Goal: Share content: Share content

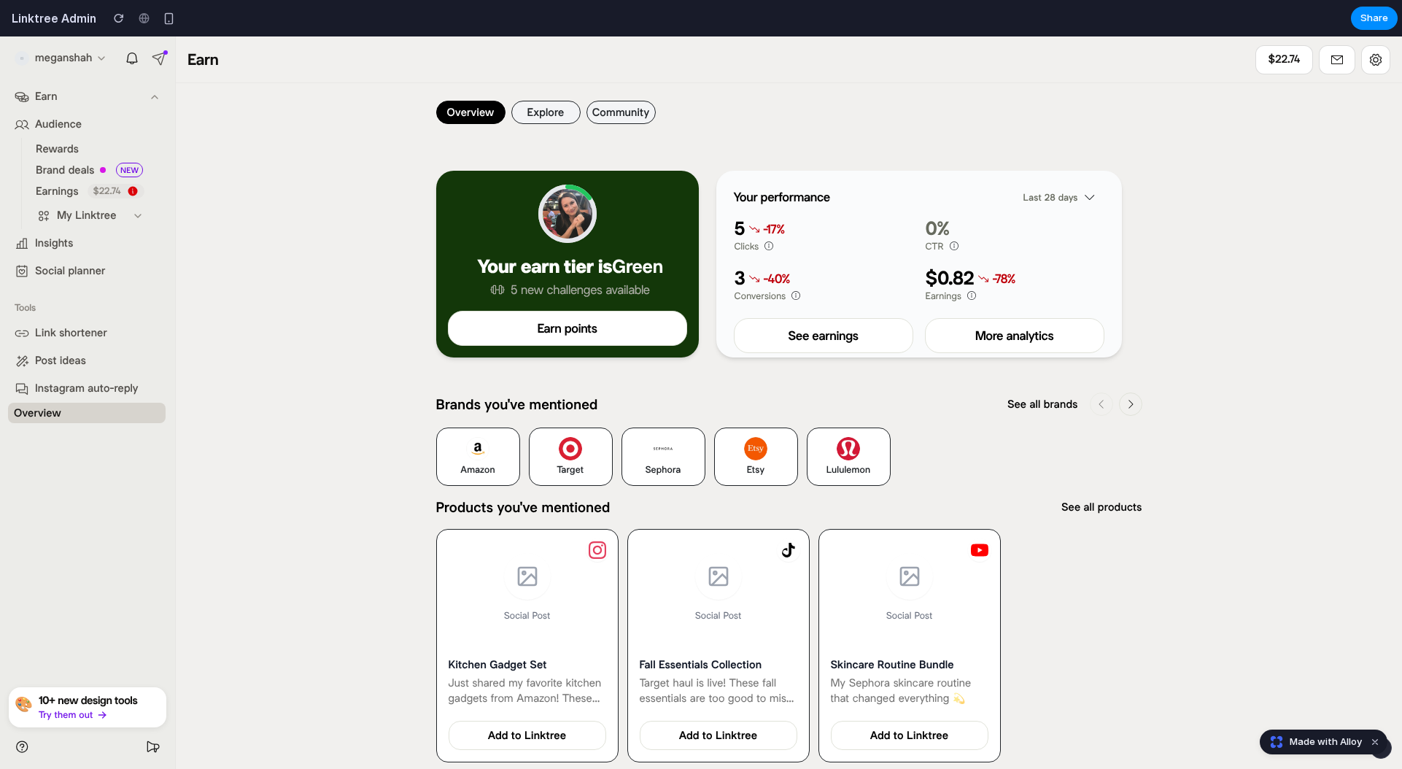
click at [525, 113] on button "Explore" at bounding box center [545, 112] width 69 height 23
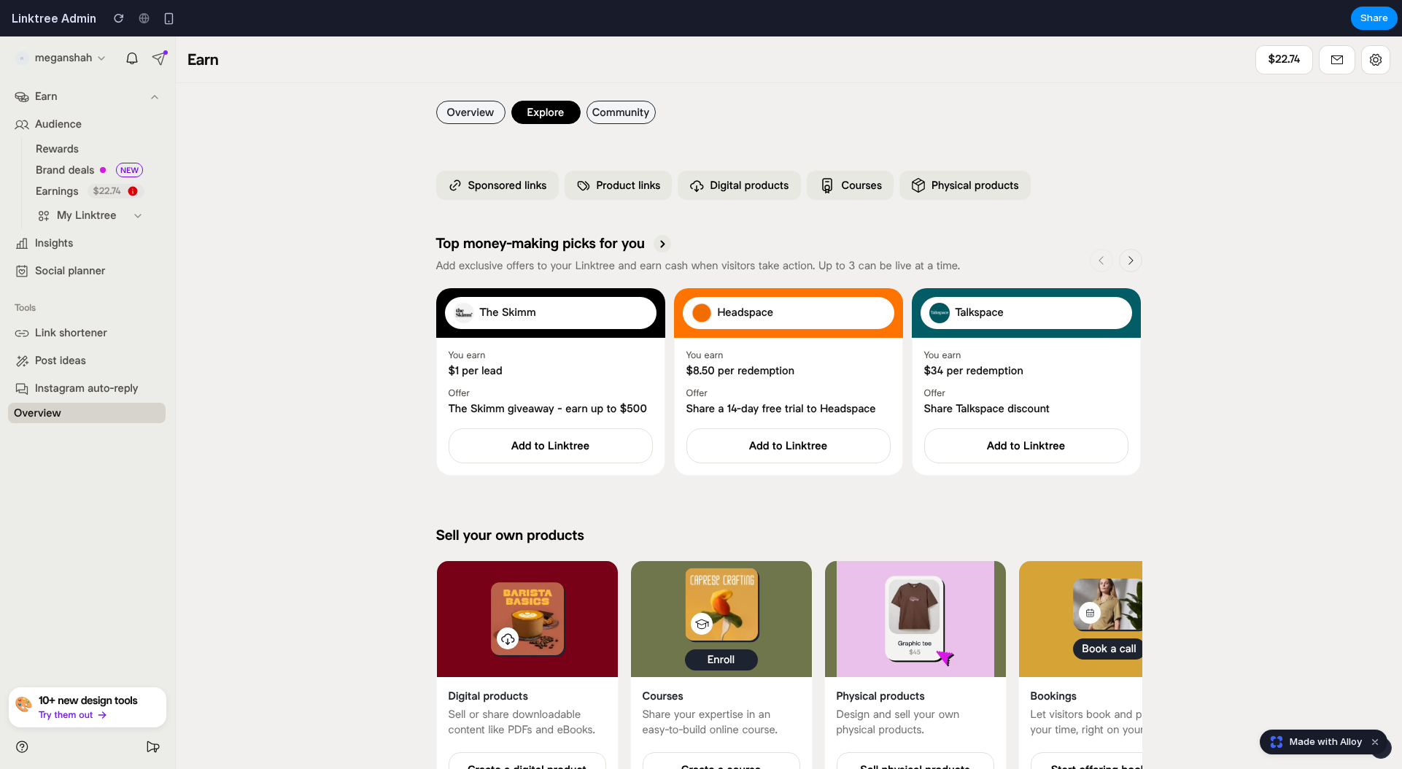
click at [620, 107] on button "Community" at bounding box center [620, 112] width 69 height 23
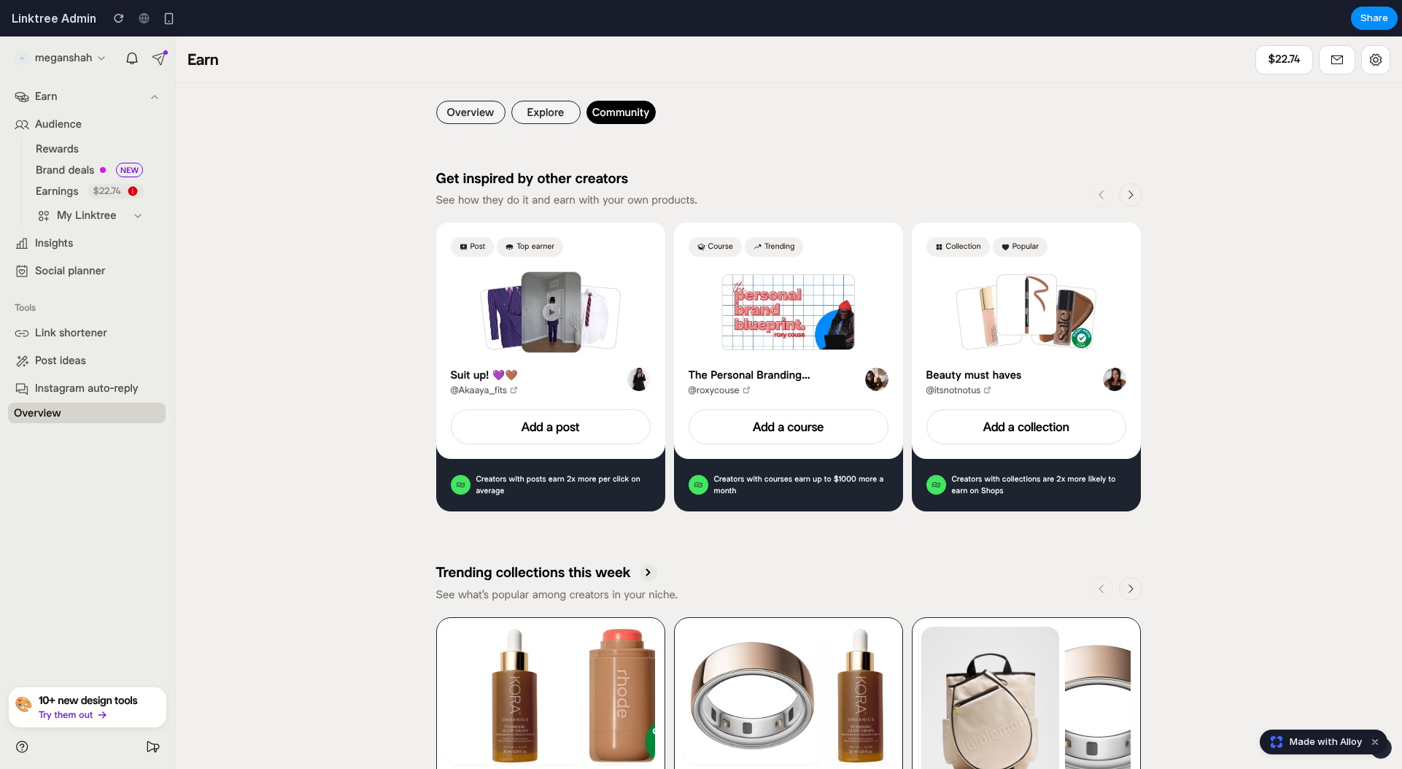
click at [527, 113] on button "Explore" at bounding box center [545, 112] width 69 height 23
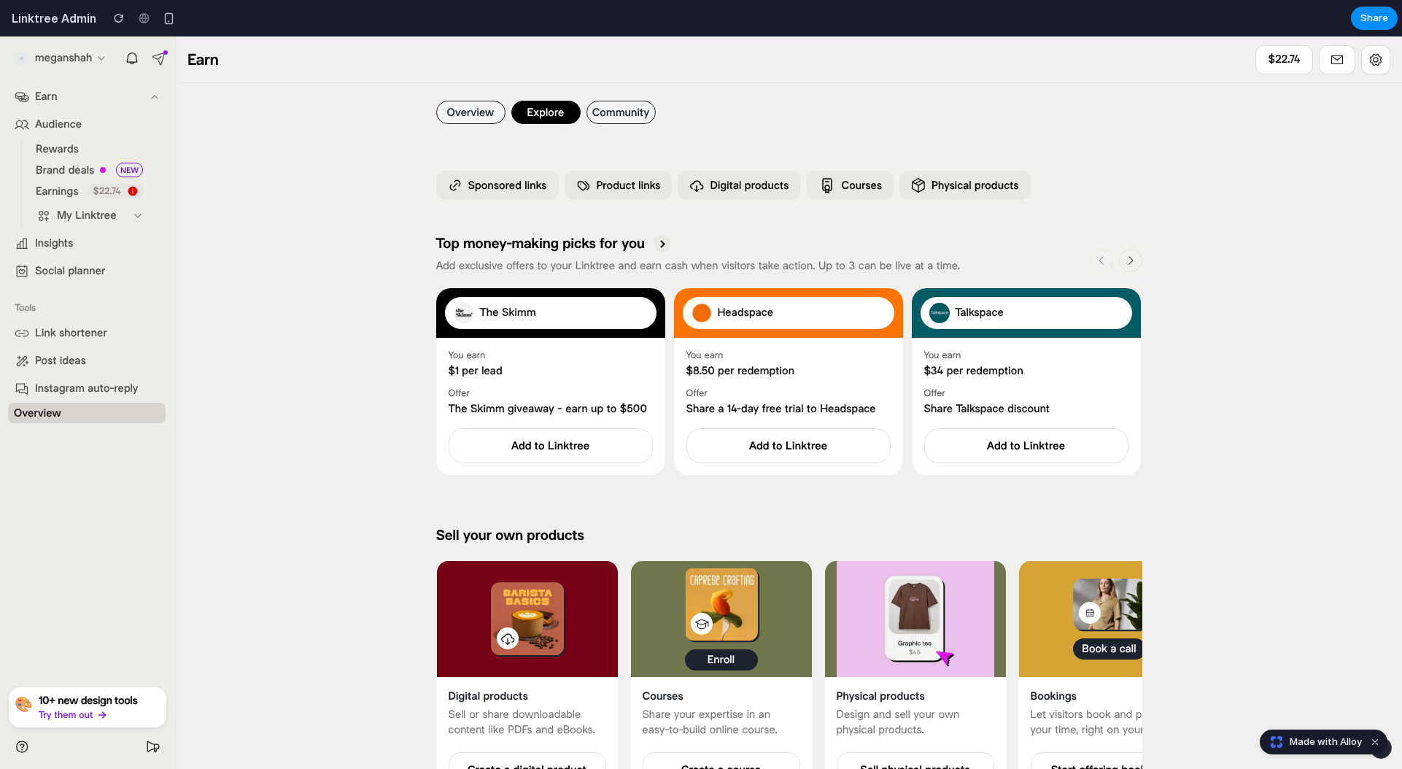
click at [488, 117] on button "Overview" at bounding box center [470, 112] width 69 height 23
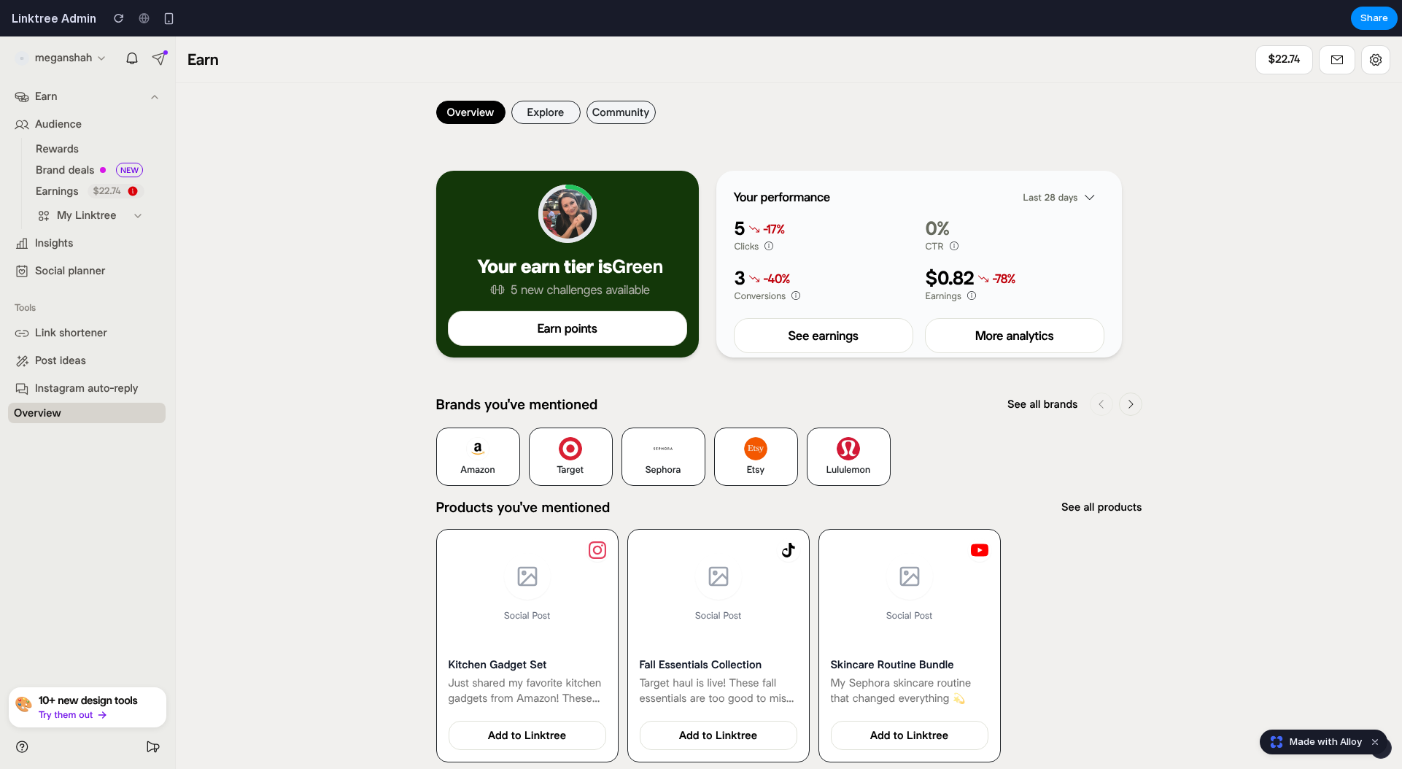
click at [1375, 740] on button "Dismiss watermark" at bounding box center [1375, 742] width 18 height 18
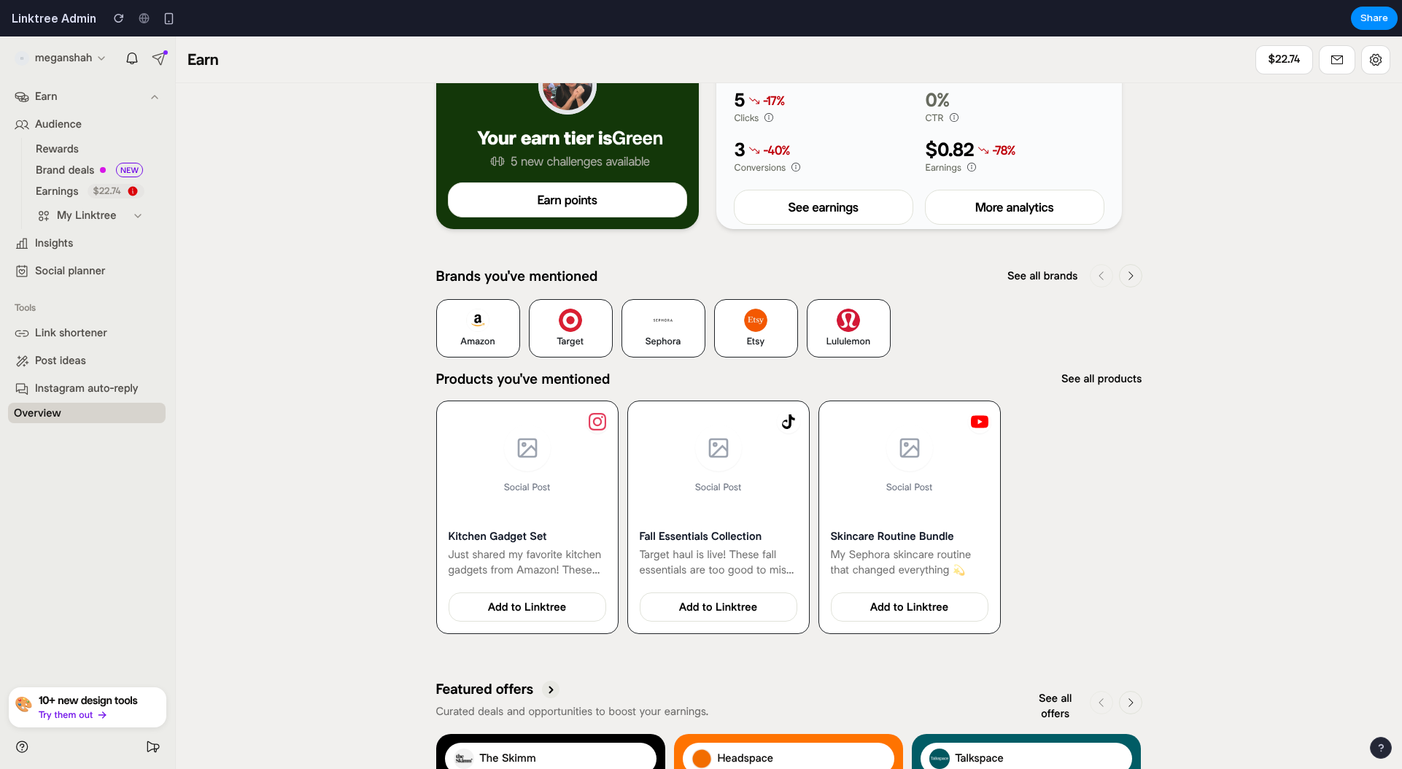
scroll to position [135, 0]
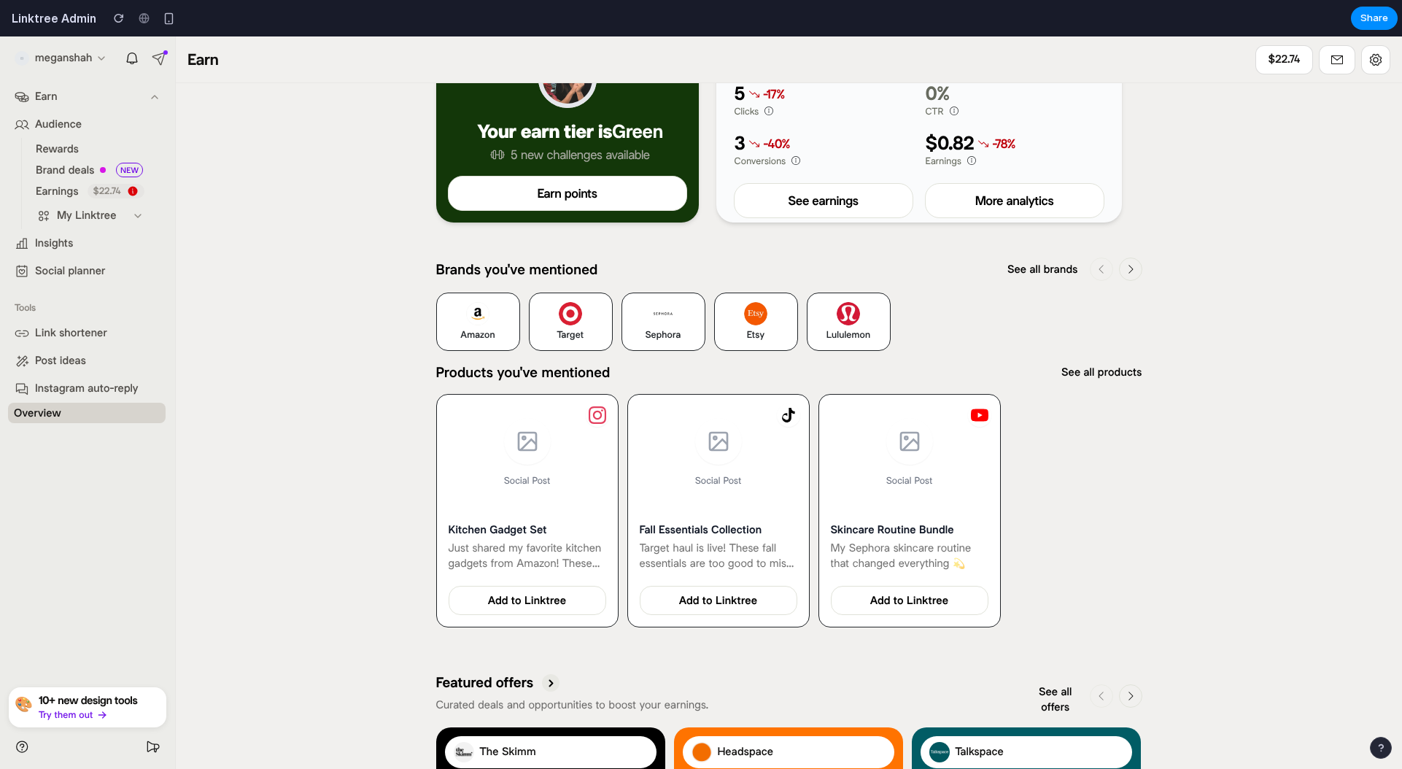
click at [606, 511] on div "Kitchen Gadget Set Just shared my favorite kitchen gadgets from Amazon! These h…" at bounding box center [527, 569] width 181 height 116
click at [538, 597] on button "Add to Linktree" at bounding box center [528, 600] width 158 height 29
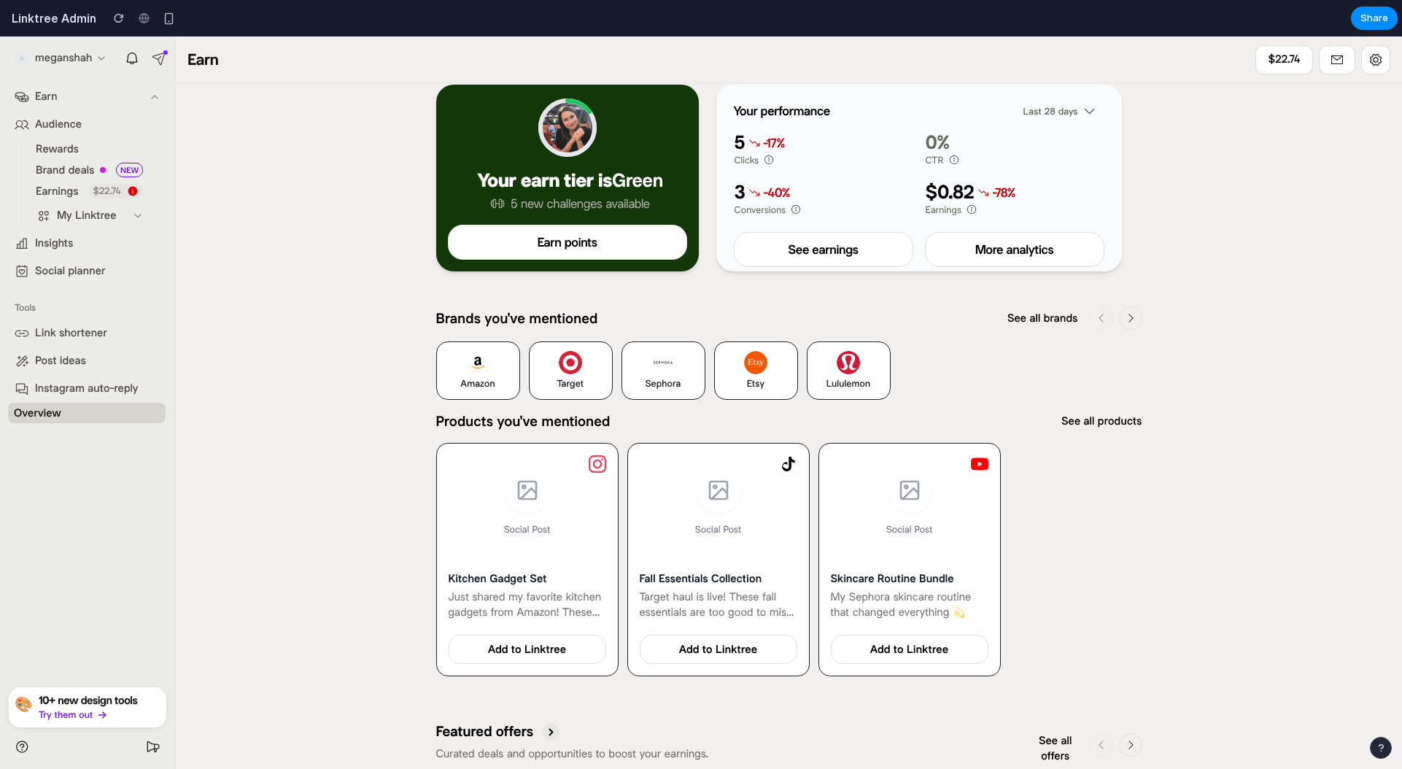
scroll to position [87, 0]
